Goal: Task Accomplishment & Management: Use online tool/utility

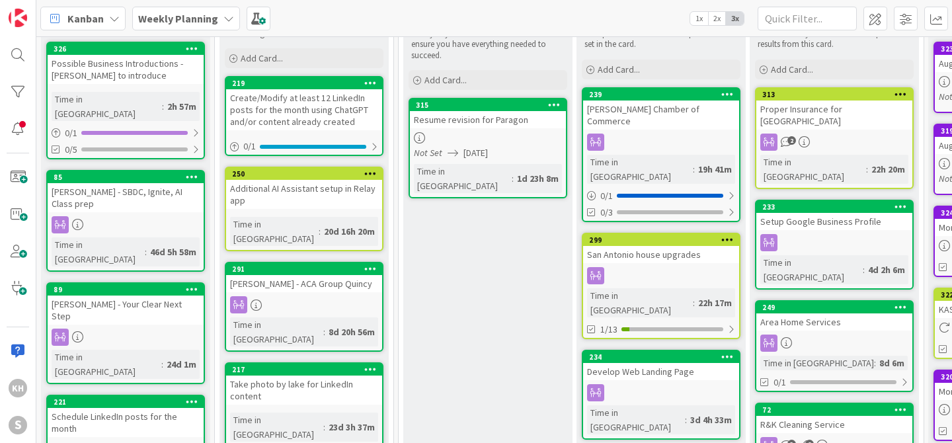
scroll to position [137, 0]
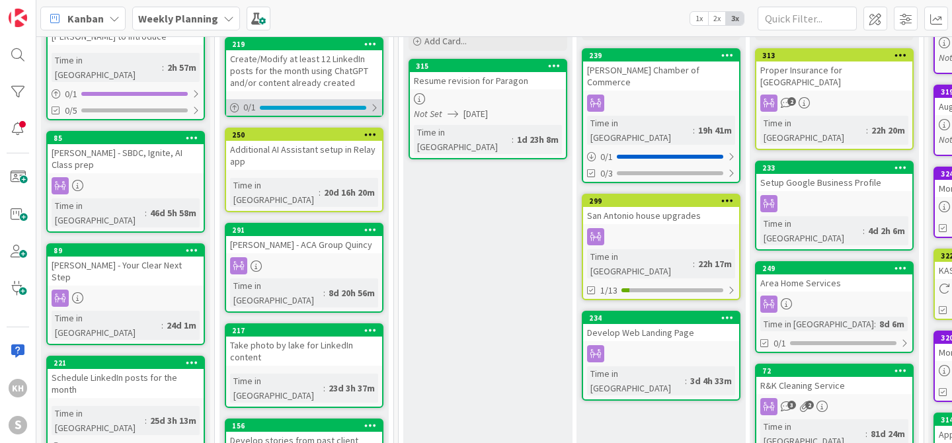
click at [372, 110] on div at bounding box center [374, 107] width 8 height 11
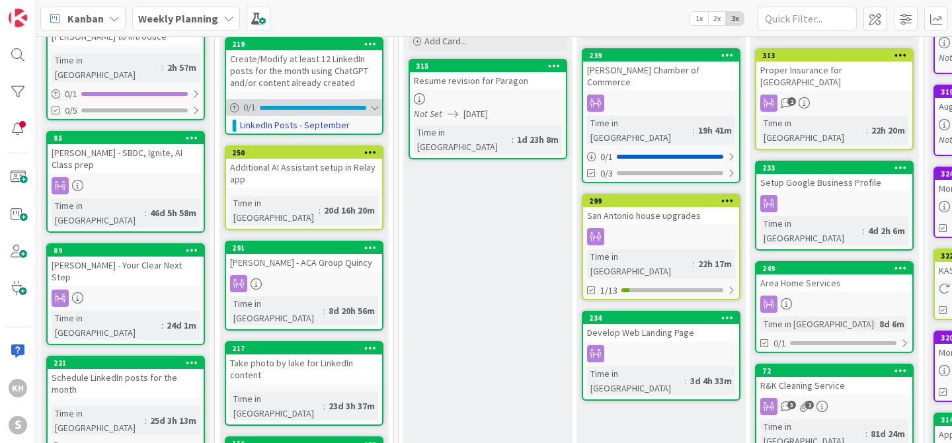
click at [372, 110] on div at bounding box center [374, 107] width 8 height 11
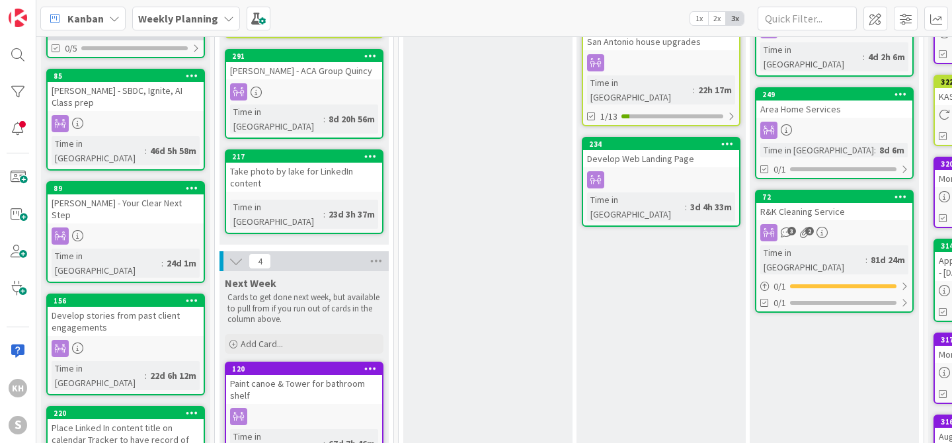
scroll to position [376, 0]
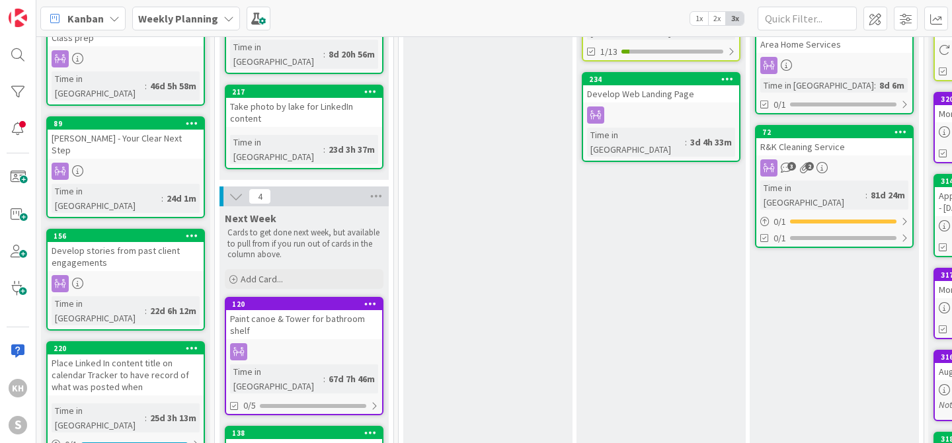
click at [192, 343] on icon at bounding box center [192, 347] width 13 height 9
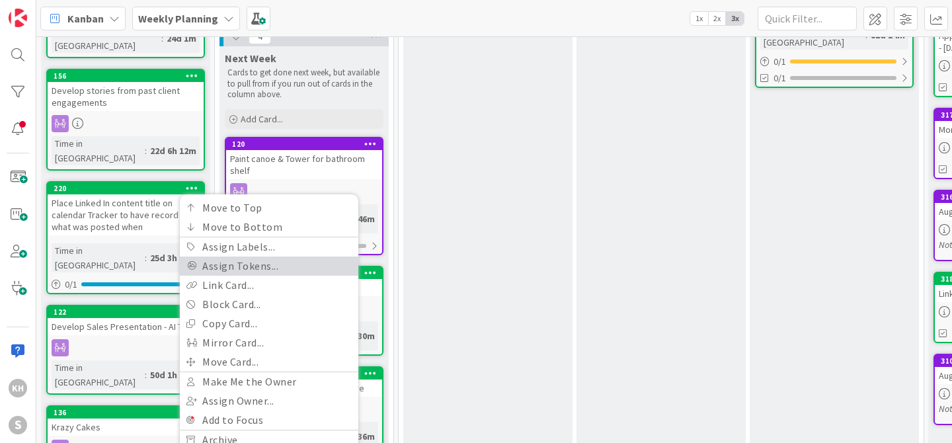
scroll to position [536, 0]
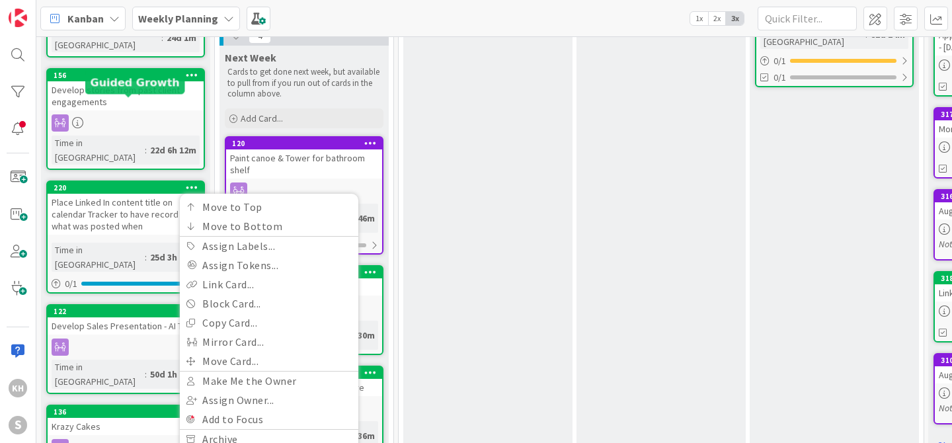
click at [122, 183] on div "220" at bounding box center [129, 187] width 150 height 9
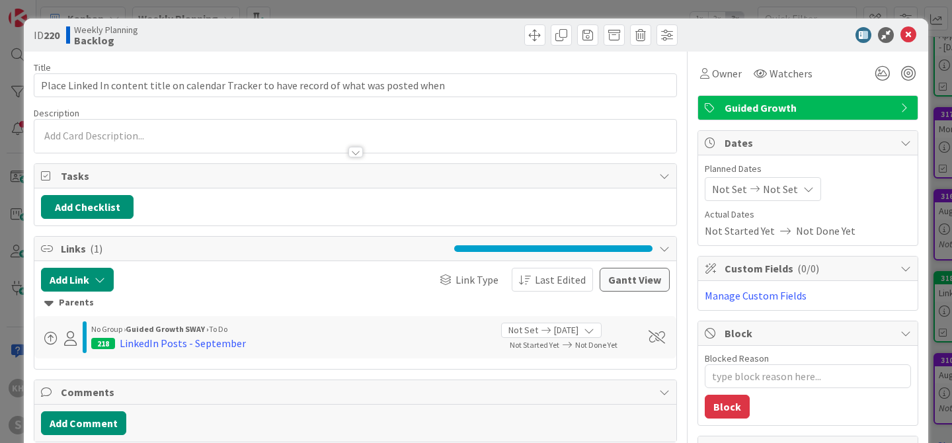
type textarea "x"
click at [900, 36] on icon at bounding box center [908, 35] width 16 height 16
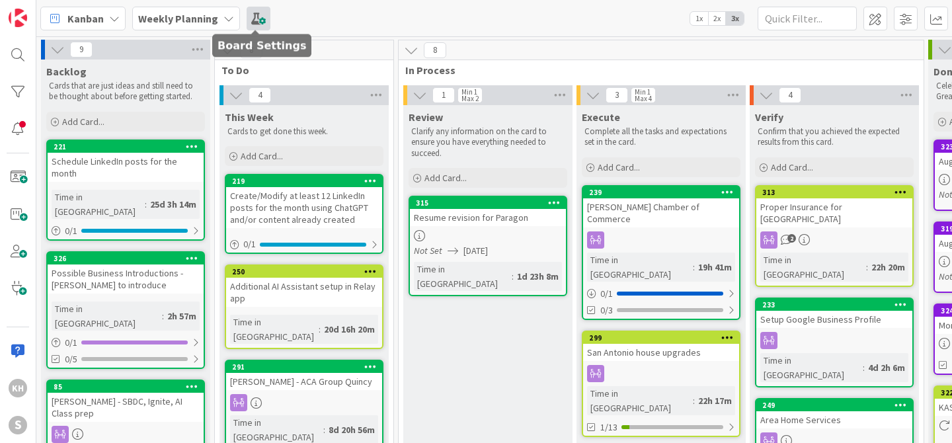
click at [257, 17] on span at bounding box center [259, 19] width 24 height 24
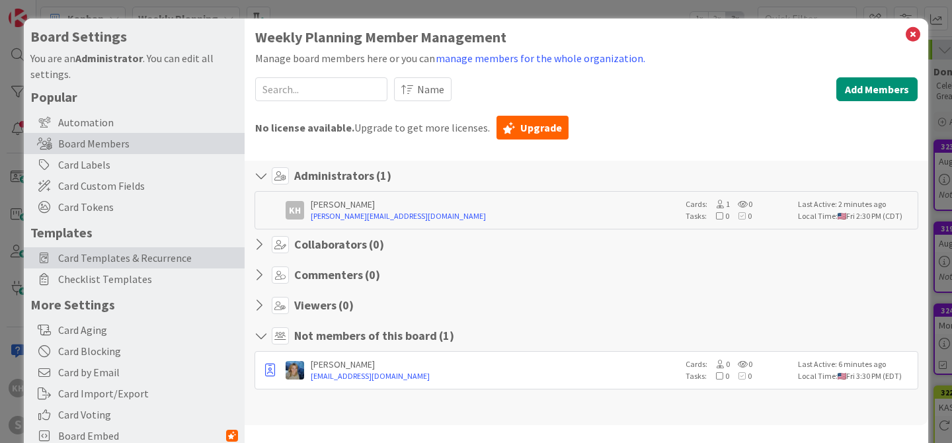
click at [124, 257] on span "Card Templates & Recurrence" at bounding box center [148, 258] width 180 height 16
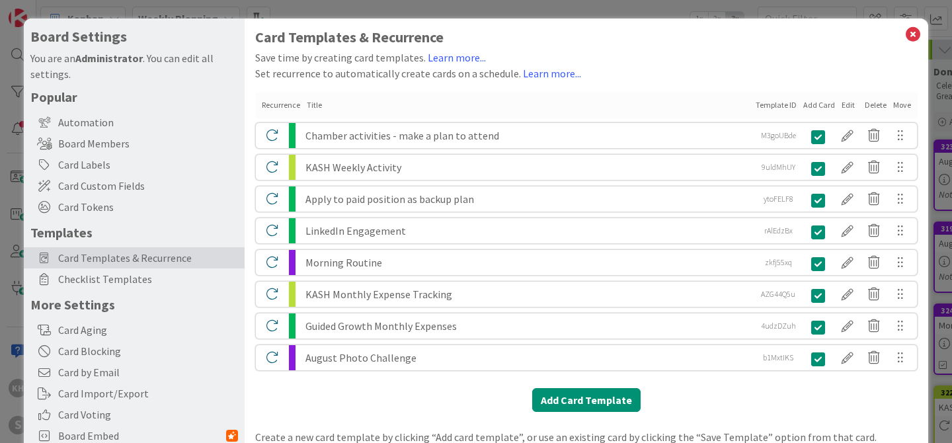
click at [374, 294] on div "KASH Monthly Expense Tracking" at bounding box center [528, 294] width 446 height 25
click at [842, 294] on div at bounding box center [847, 294] width 26 height 22
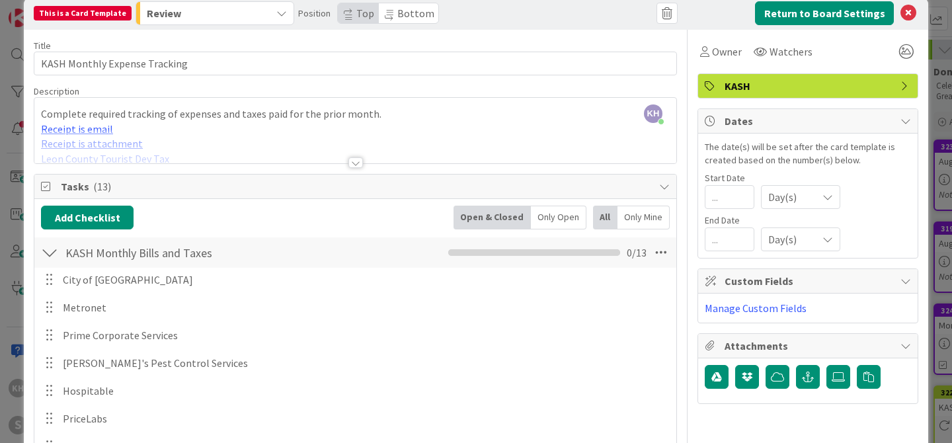
scroll to position [21, 0]
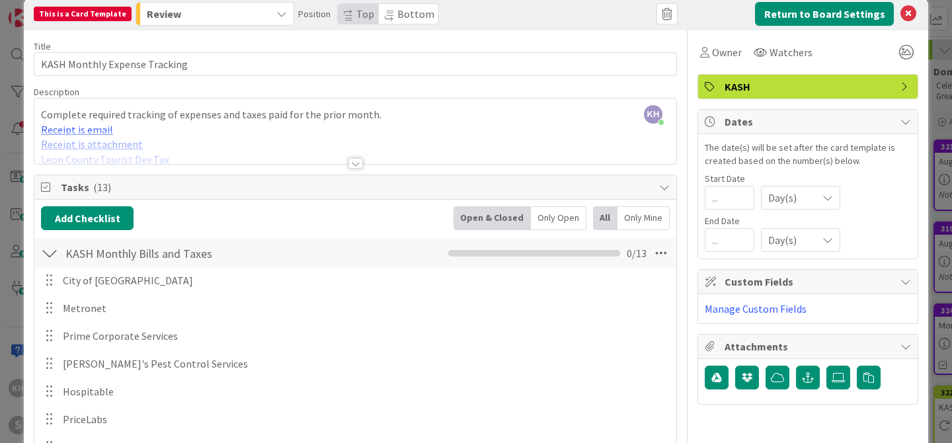
click at [350, 163] on div at bounding box center [355, 163] width 15 height 11
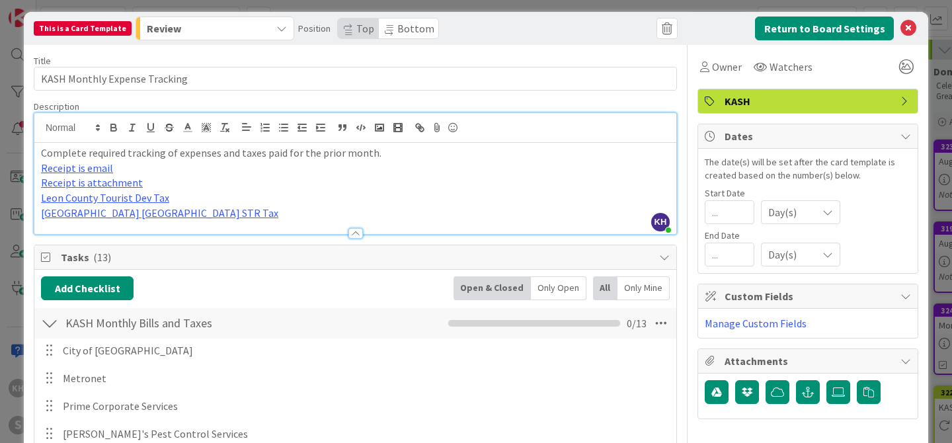
scroll to position [0, 0]
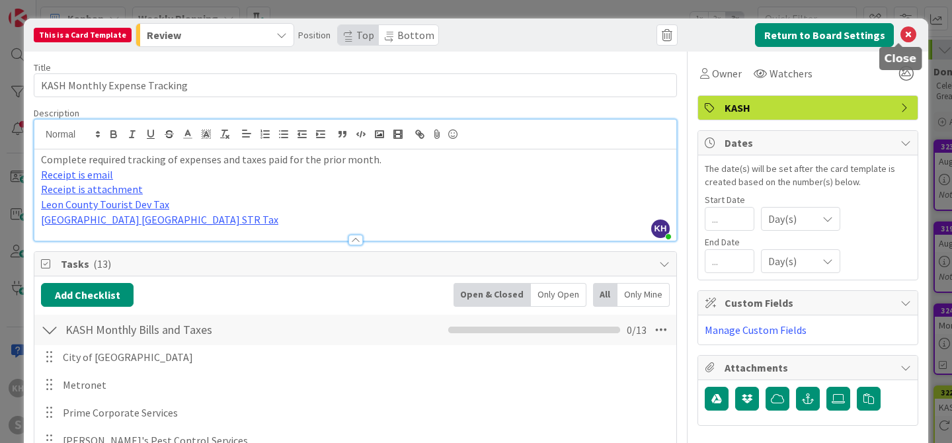
click at [900, 38] on icon at bounding box center [908, 35] width 16 height 16
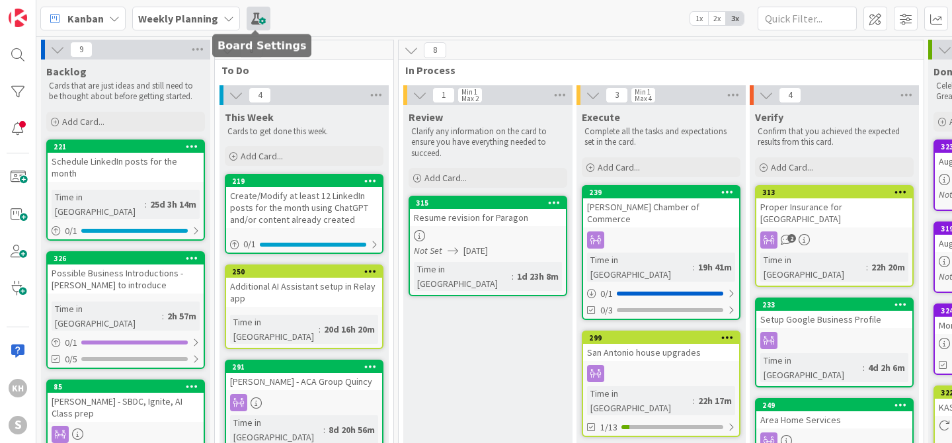
click at [257, 23] on span at bounding box center [259, 19] width 24 height 24
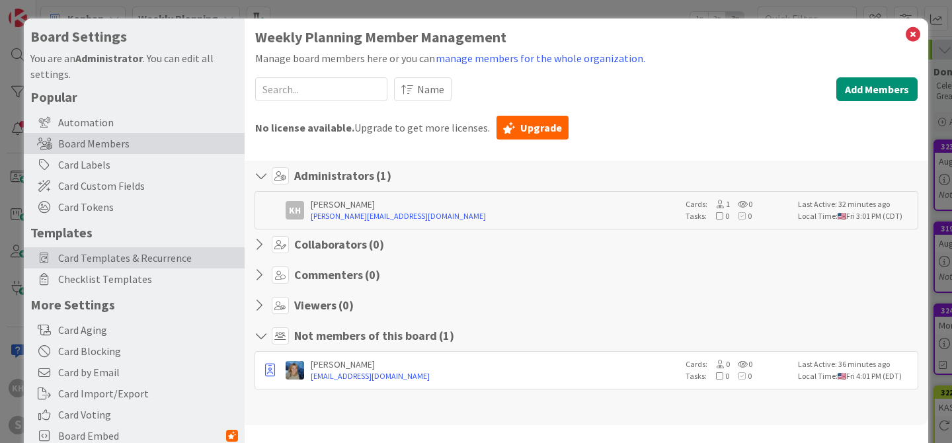
click at [94, 253] on span "Card Templates & Recurrence" at bounding box center [148, 258] width 180 height 16
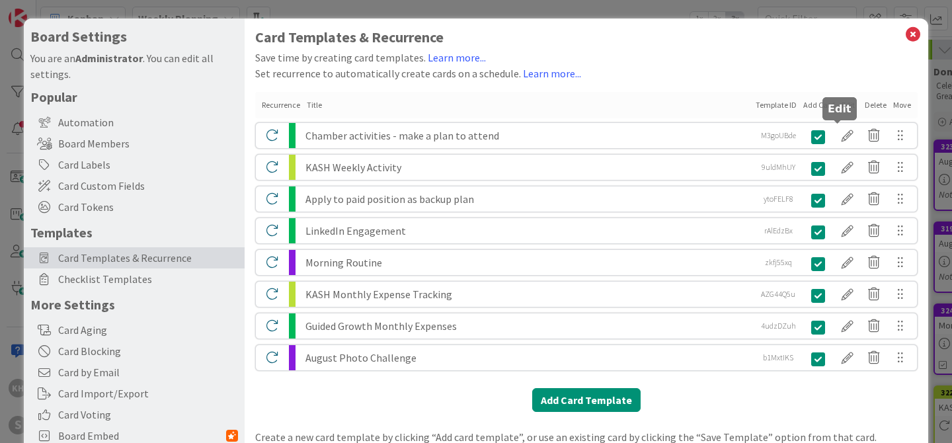
click at [837, 134] on div at bounding box center [847, 135] width 26 height 22
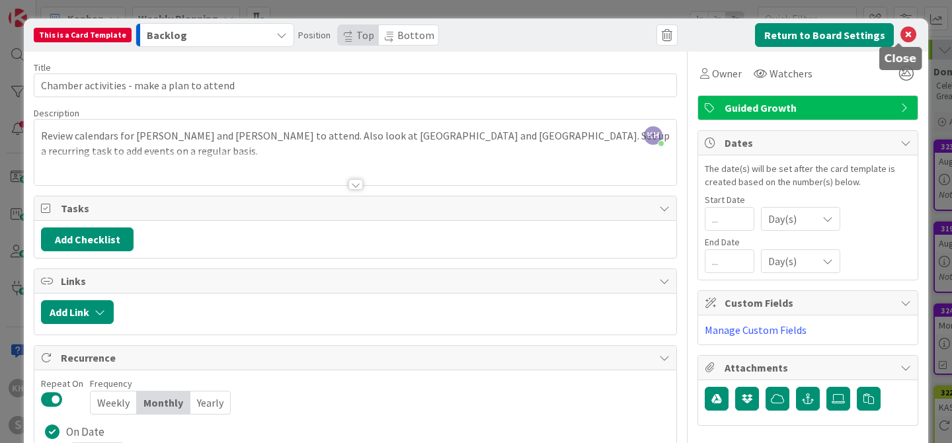
click at [903, 34] on icon at bounding box center [908, 35] width 16 height 16
